Goal: Task Accomplishment & Management: Manage account settings

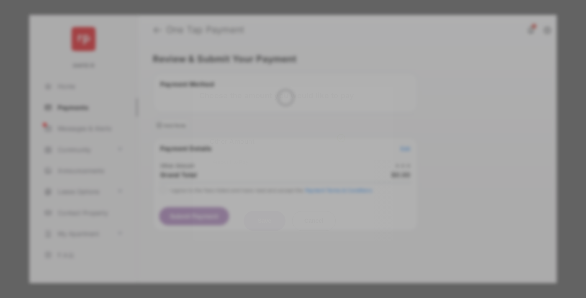
click at [278, 134] on div "Other Amount" at bounding box center [278, 141] width 136 height 14
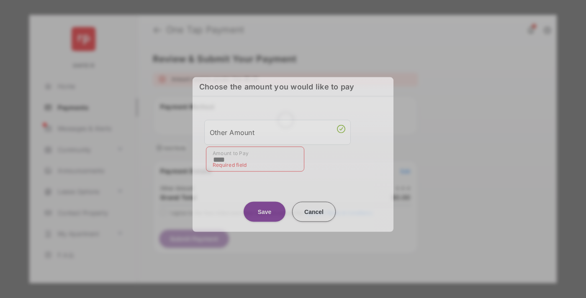
type input "****"
click at [265, 212] on button "Save" at bounding box center [265, 212] width 42 height 20
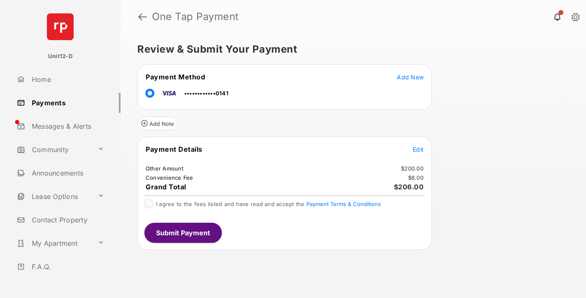
click at [418, 149] on span "Edit" at bounding box center [418, 149] width 11 height 7
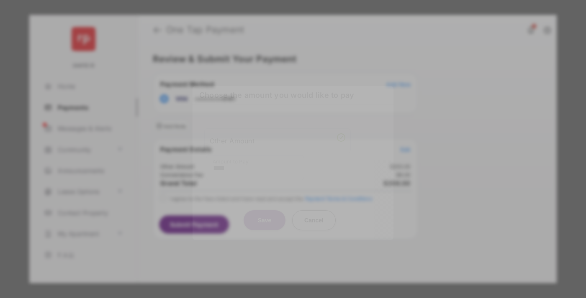
click at [265, 212] on button "Save" at bounding box center [265, 221] width 42 height 20
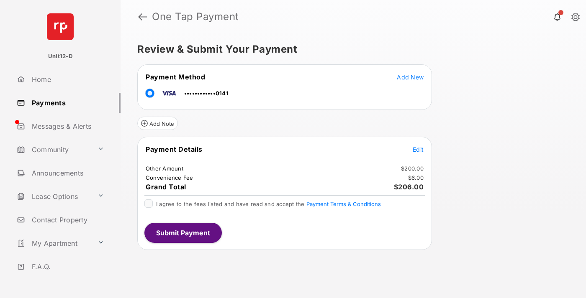
click at [183, 233] on button "Submit Payment" at bounding box center [182, 233] width 77 height 20
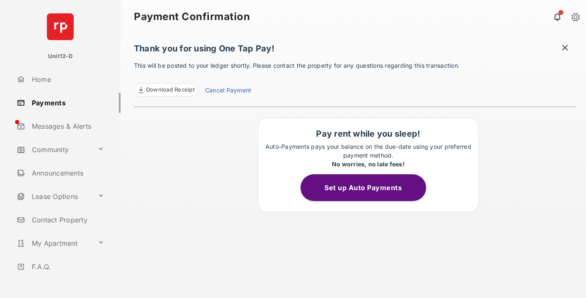
click at [368, 188] on button "Set up Auto Payments" at bounding box center [364, 188] width 126 height 27
